Goal: Information Seeking & Learning: Check status

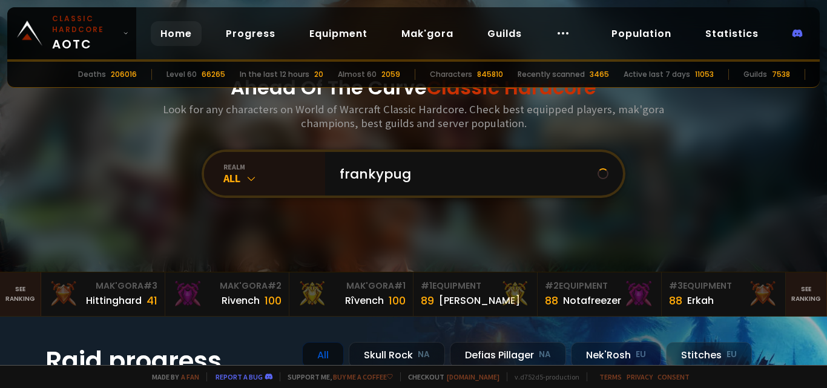
type input "frankypugg"
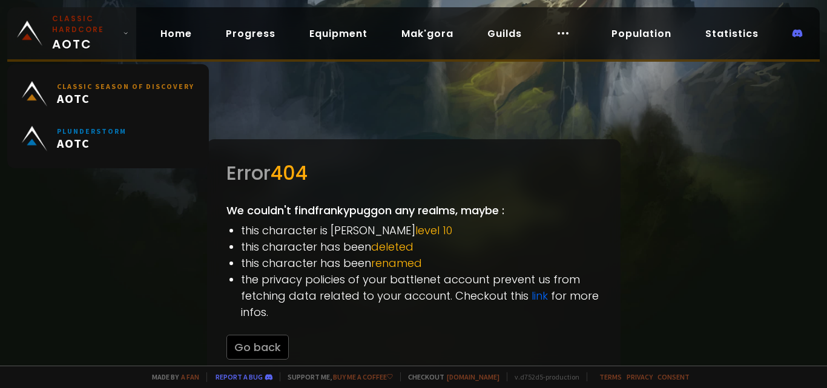
click at [133, 30] on link "Classic Hardcore AOTC" at bounding box center [71, 33] width 129 height 52
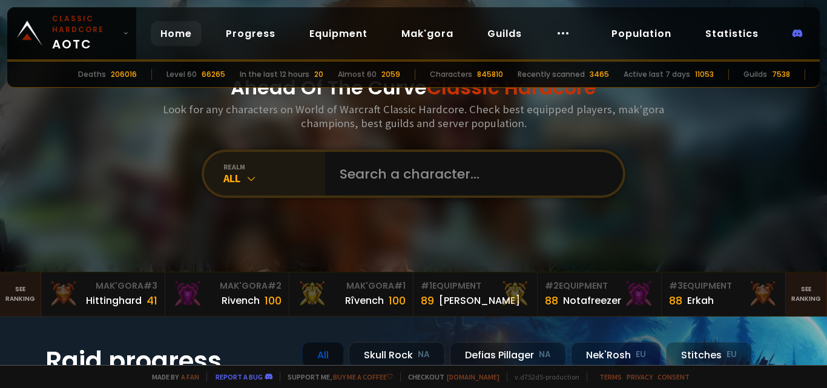
click at [251, 179] on icon at bounding box center [251, 178] width 12 height 12
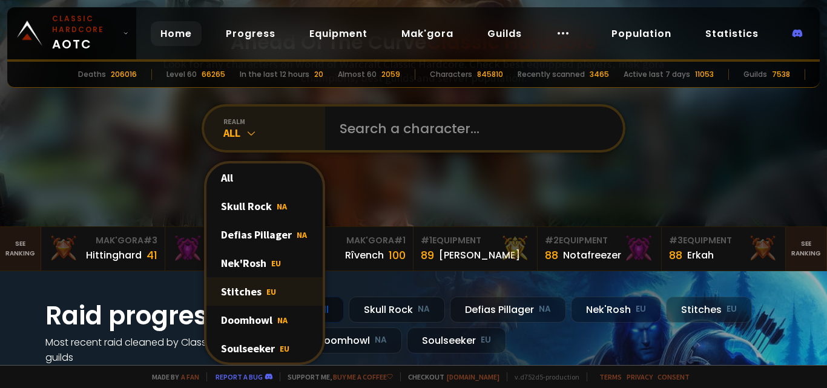
scroll to position [61, 0]
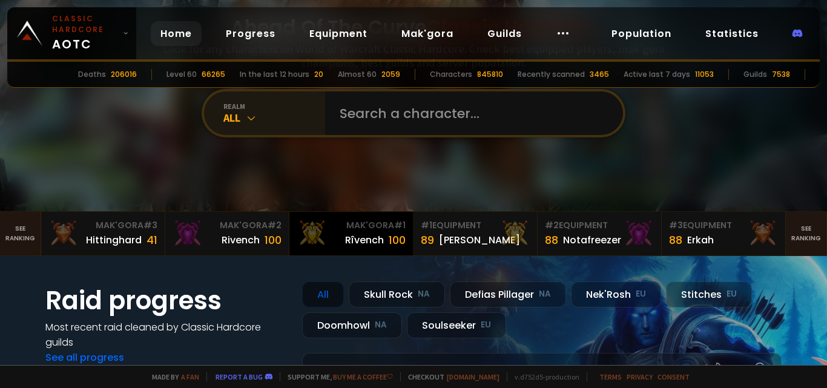
click at [361, 229] on div "Mak'Gora # 1" at bounding box center [351, 225] width 109 height 13
